Goal: Task Accomplishment & Management: Complete application form

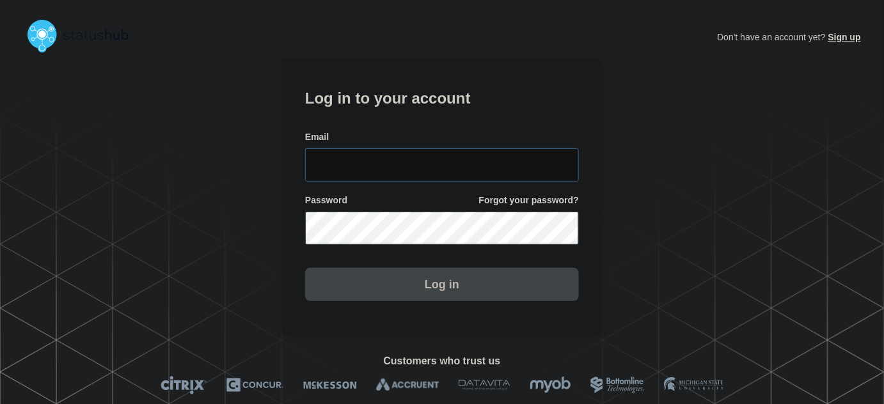
type input "tyler.wolkey@conexon.us"
click at [452, 159] on input "tyler.wolkey@conexon.us" at bounding box center [442, 164] width 274 height 33
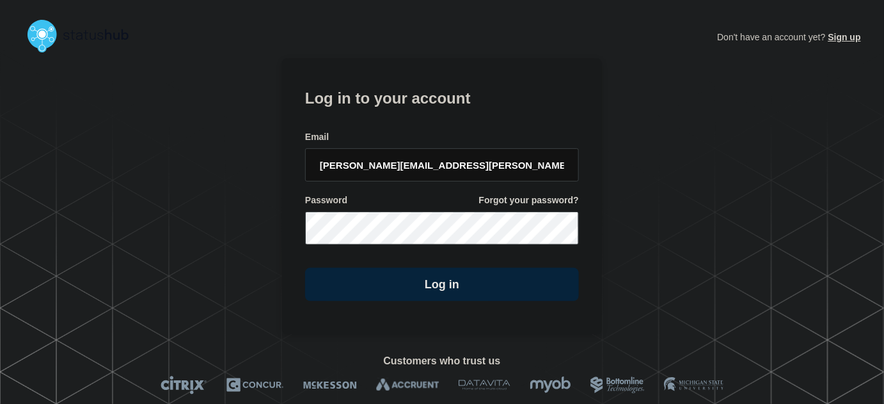
click at [437, 107] on h1 "Log in to your account" at bounding box center [442, 97] width 274 height 24
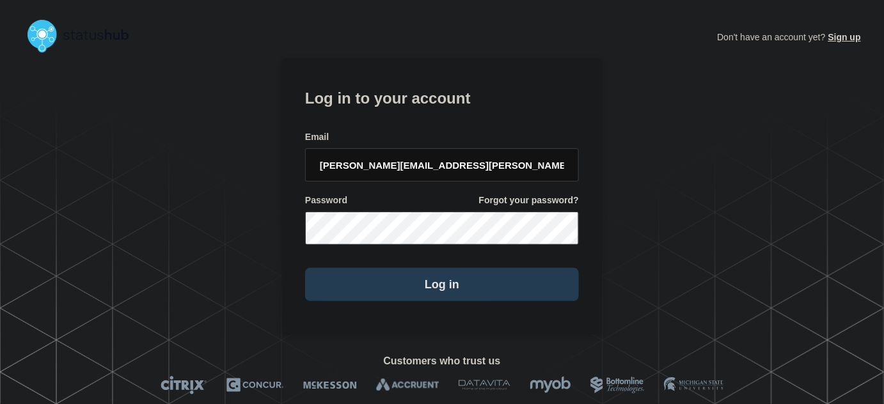
click at [475, 290] on button "Log in" at bounding box center [442, 284] width 274 height 33
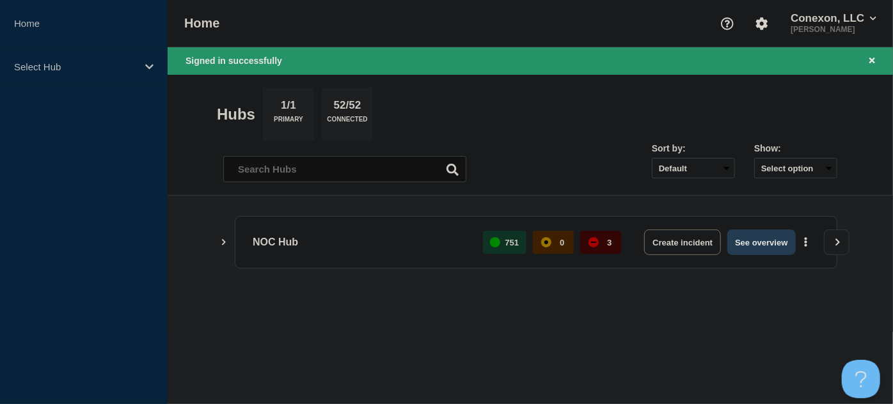
click at [744, 240] on button "See overview" at bounding box center [761, 243] width 68 height 26
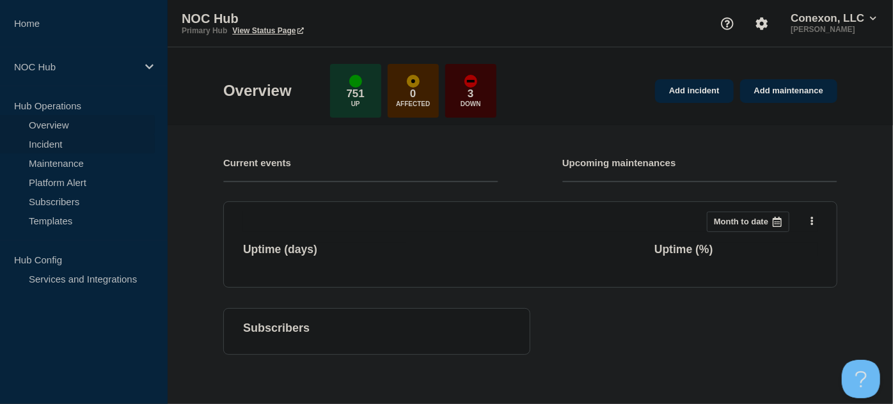
click at [61, 139] on link "Incident" at bounding box center [77, 143] width 155 height 19
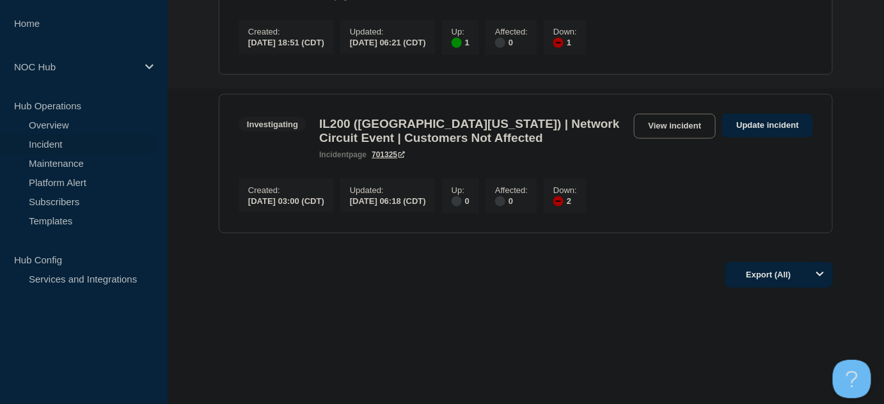
scroll to position [210, 0]
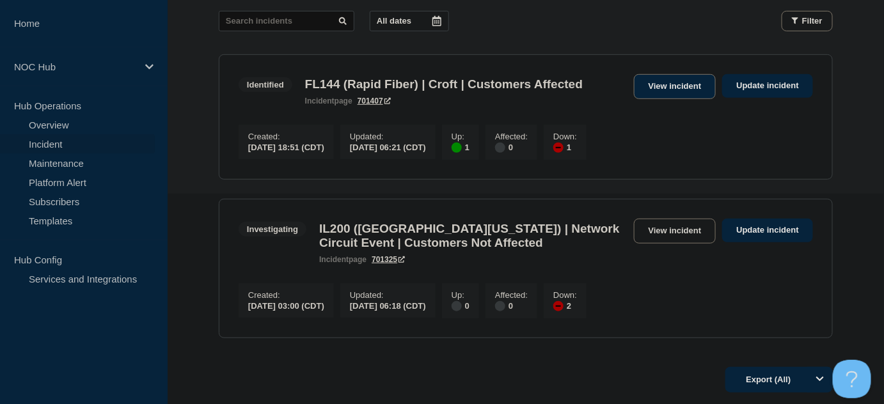
click at [679, 86] on link "View incident" at bounding box center [675, 86] width 83 height 25
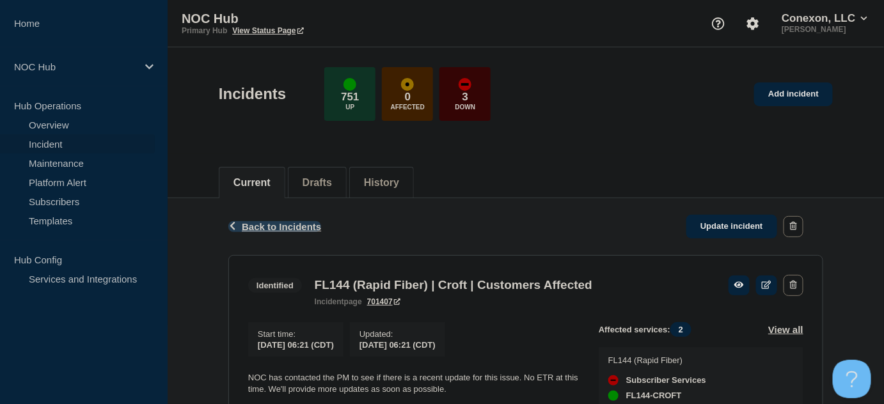
click at [259, 228] on span "Back to Incidents" at bounding box center [281, 226] width 79 height 11
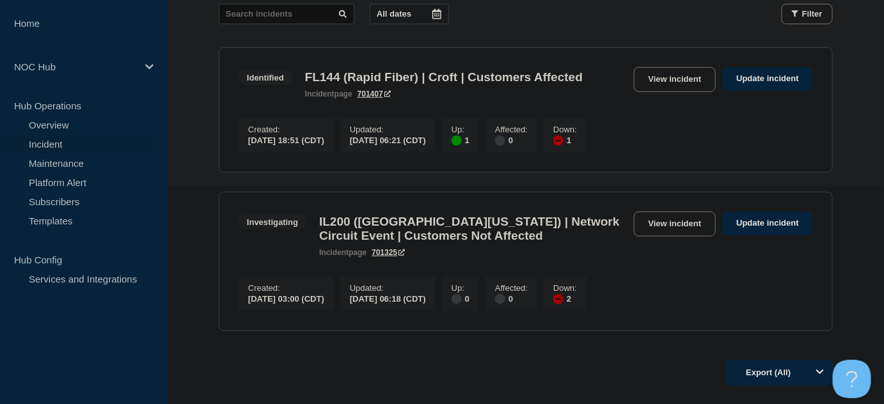
scroll to position [174, 0]
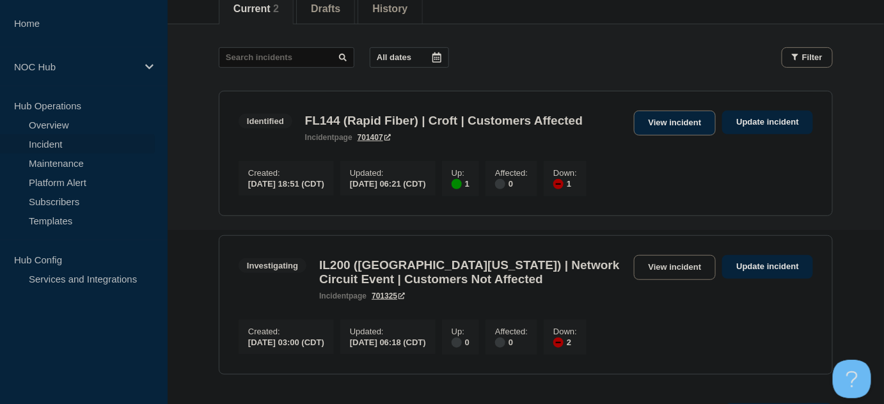
click at [685, 118] on link "View incident" at bounding box center [675, 123] width 83 height 25
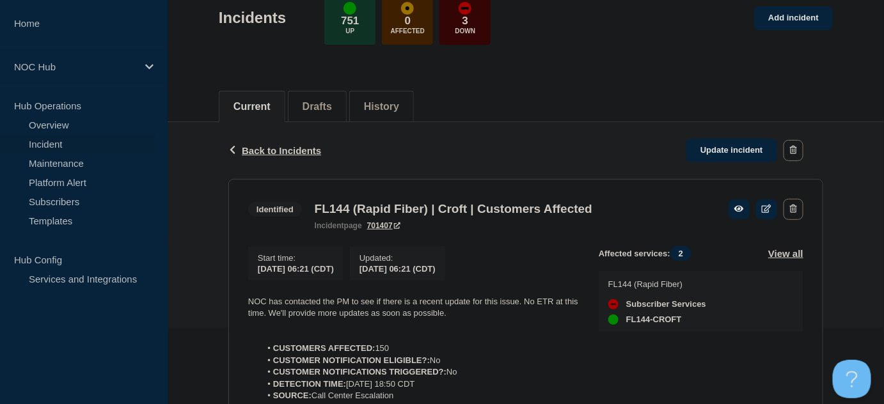
scroll to position [290, 0]
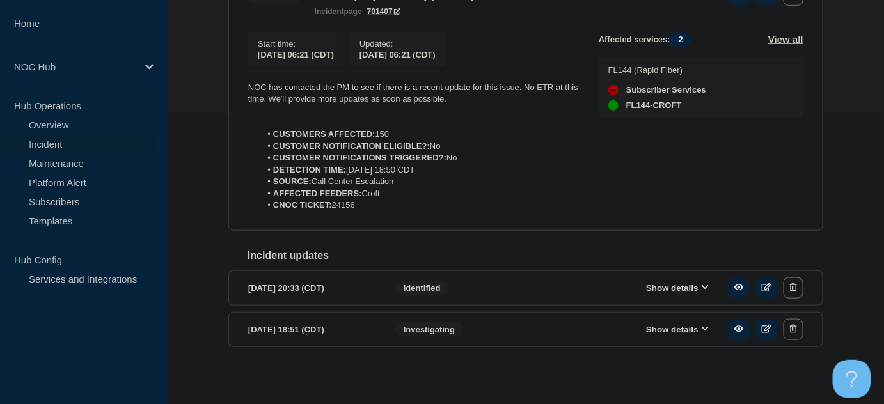
drag, startPoint x: 412, startPoint y: 216, endPoint x: 218, endPoint y: 79, distance: 237.2
click at [218, 79] on div "Back Back to Incidents Update incident Identified FL144 (Rapid Fiber) | Croft |…" at bounding box center [526, 148] width 716 height 480
copy div "NOC has contacted the PM to see if there is a recent update for this issue. No …"
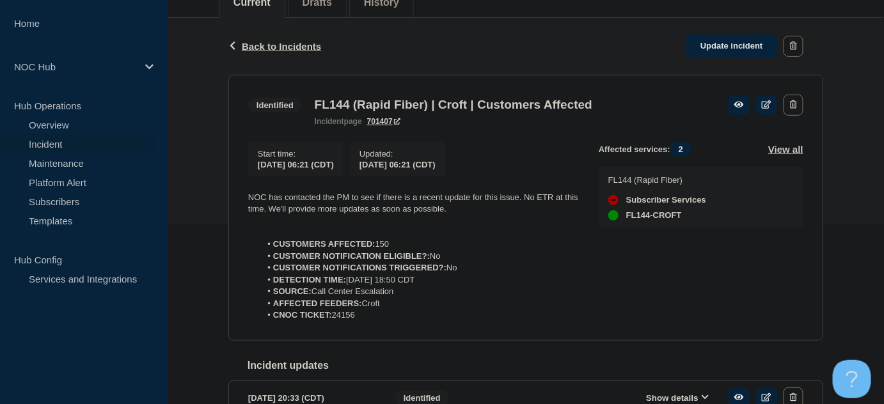
scroll to position [174, 0]
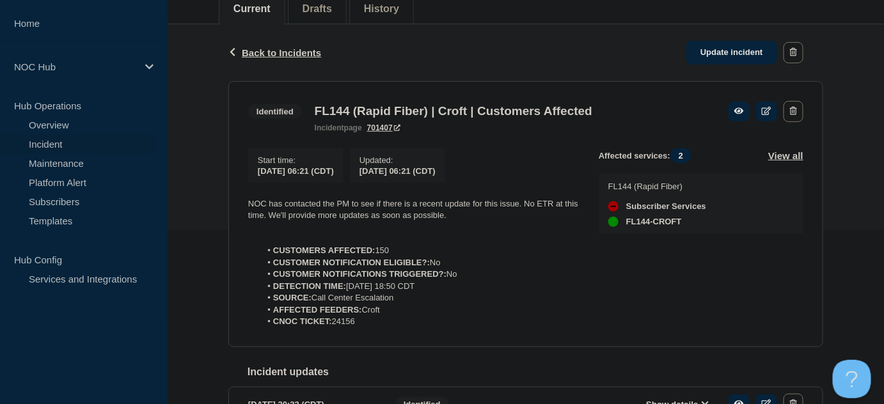
click at [735, 35] on div "Back Back to Incidents Update incident" at bounding box center [525, 52] width 595 height 57
click at [734, 51] on link "Update incident" at bounding box center [731, 53] width 91 height 24
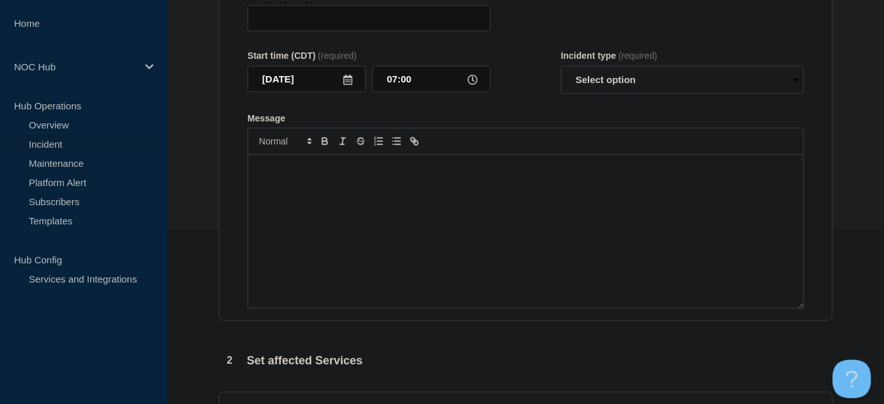
type input "FL144 (Rapid Fiber) | Croft | Customers Affected"
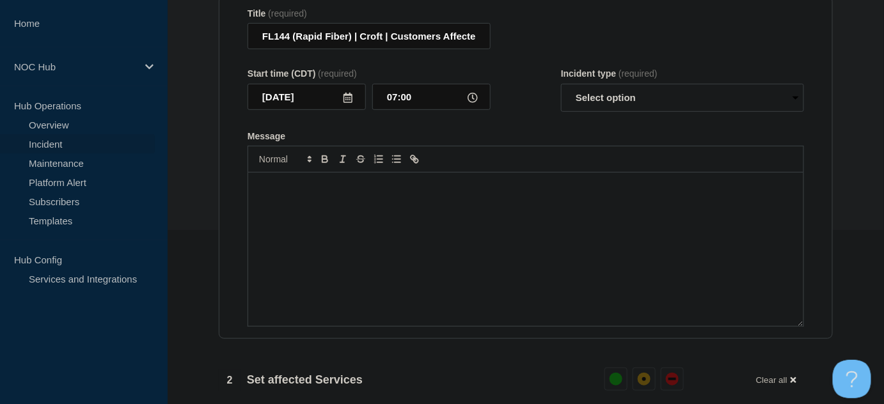
click at [450, 204] on div "Message" at bounding box center [525, 249] width 555 height 153
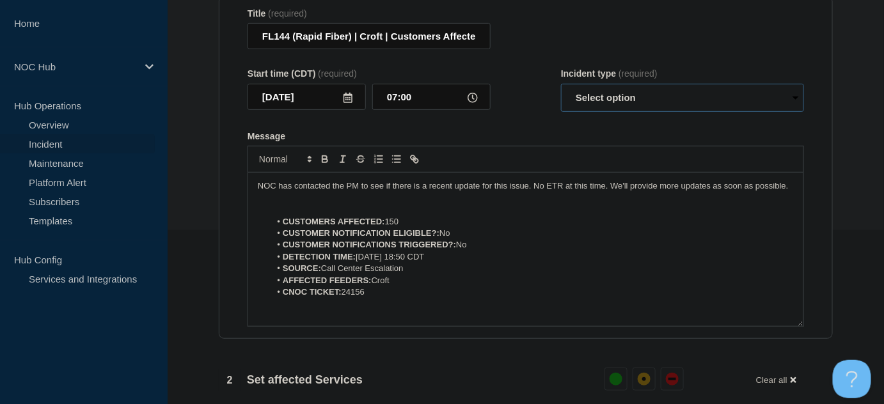
click at [650, 100] on select "Select option Investigating Identified Monitoring Resolved" at bounding box center [682, 98] width 243 height 28
select select "resolved"
click at [561, 90] on select "Select option Investigating Identified Monitoring Resolved" at bounding box center [682, 98] width 243 height 28
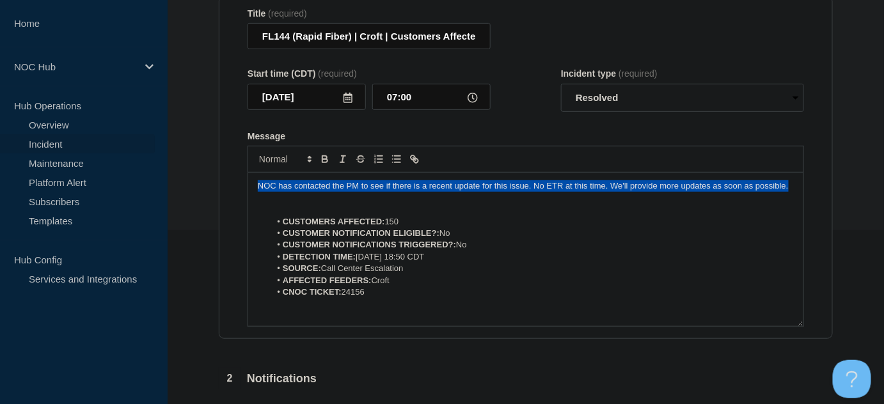
drag, startPoint x: 784, startPoint y: 191, endPoint x: 189, endPoint y: 138, distance: 597.2
click at [189, 138] on section "1 Provide details Title (required) FL144 (Rapid Fiber) | Croft | Customers Affe…" at bounding box center [526, 337] width 716 height 766
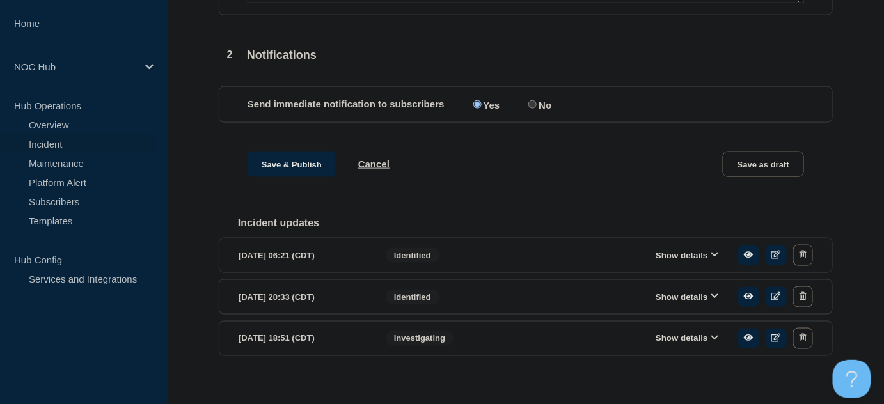
scroll to position [516, 0]
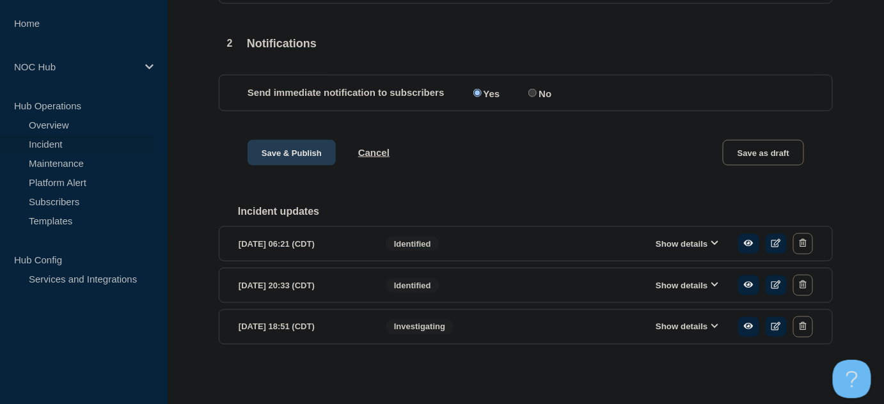
click at [303, 143] on button "Save & Publish" at bounding box center [292, 153] width 88 height 26
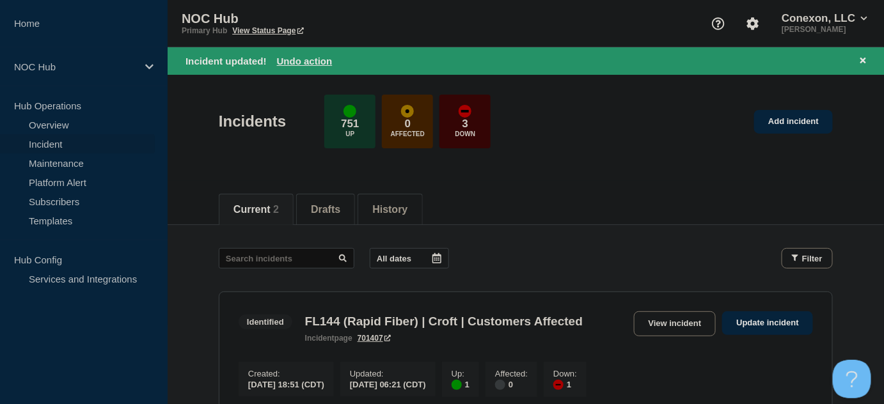
click at [525, 184] on div "Current 2 Drafts History" at bounding box center [526, 202] width 614 height 43
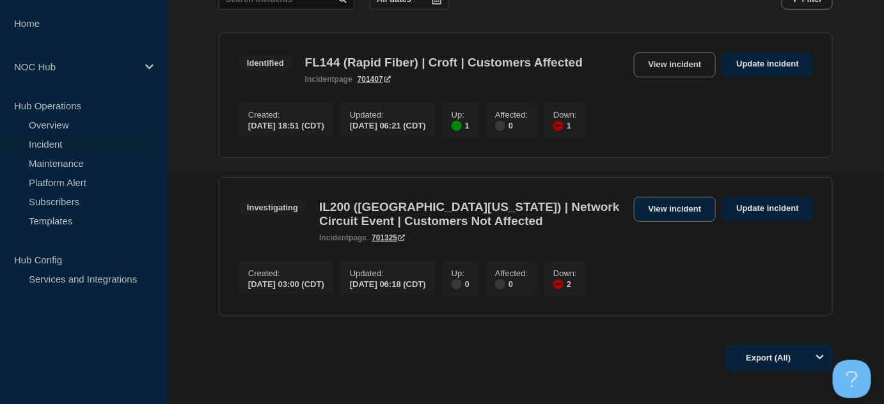
click at [683, 217] on link "View incident" at bounding box center [675, 209] width 83 height 25
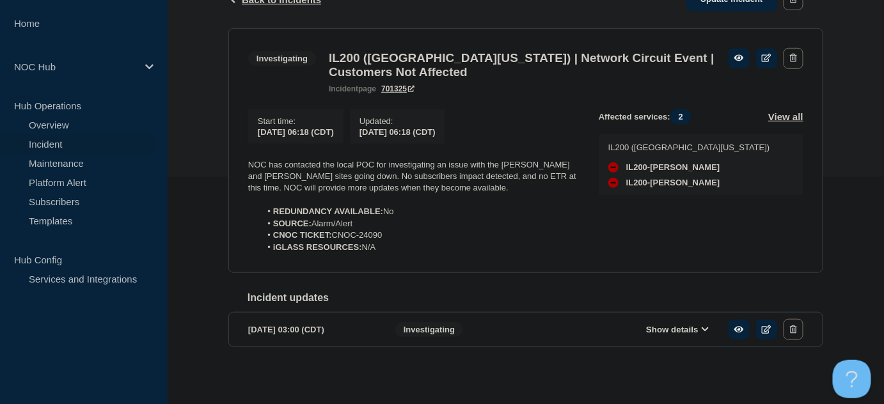
scroll to position [232, 0]
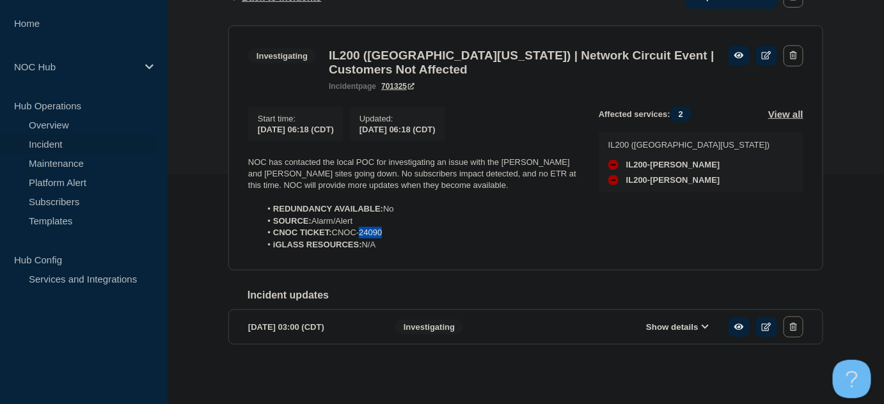
drag, startPoint x: 383, startPoint y: 239, endPoint x: 359, endPoint y: 239, distance: 23.7
click at [359, 239] on li "CNOC TICKET: CNOC-24090" at bounding box center [420, 233] width 318 height 12
copy li "24090"
